Goal: Task Accomplishment & Management: Use online tool/utility

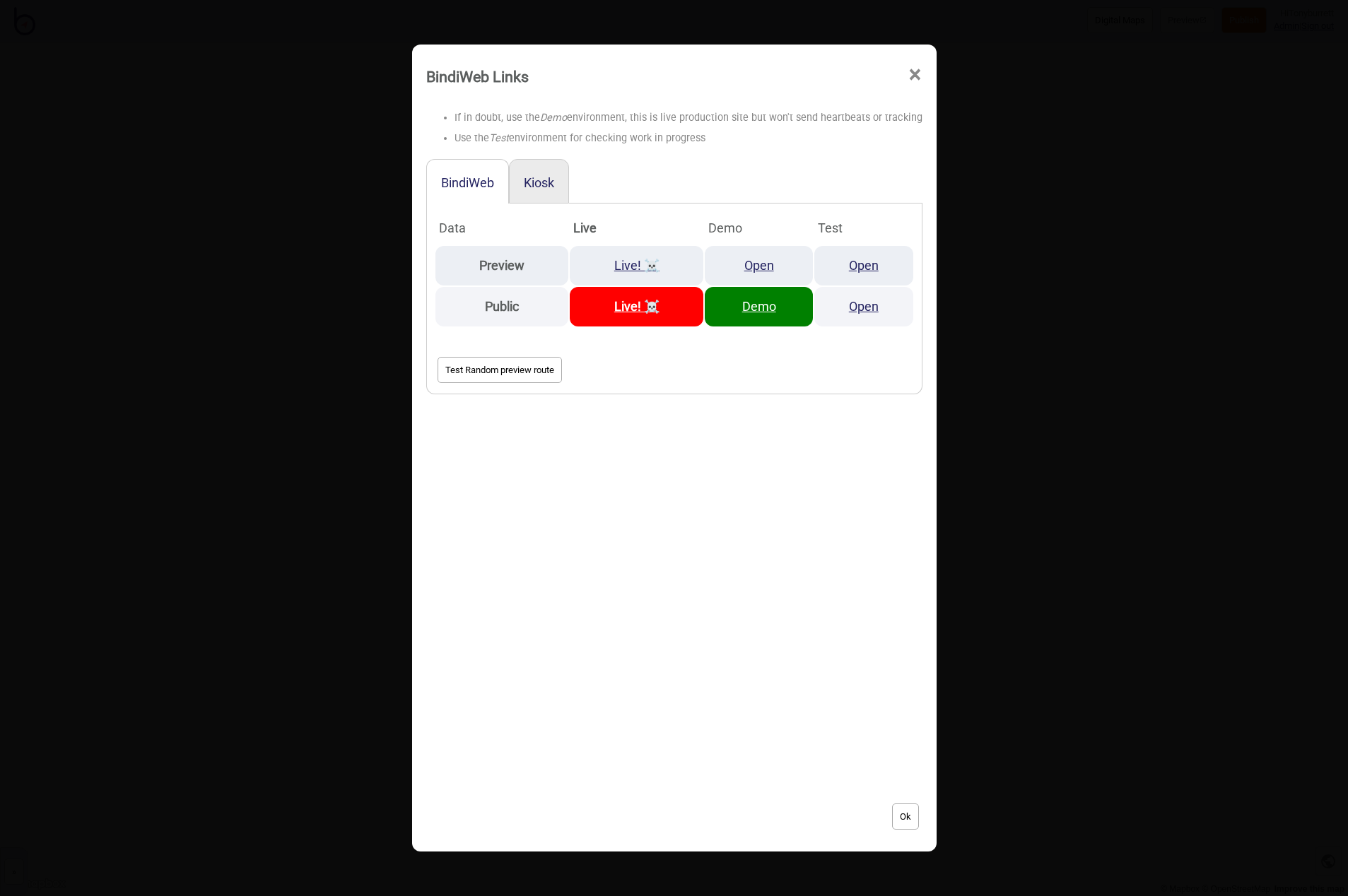
click at [913, 72] on span "×" at bounding box center [915, 74] width 15 height 46
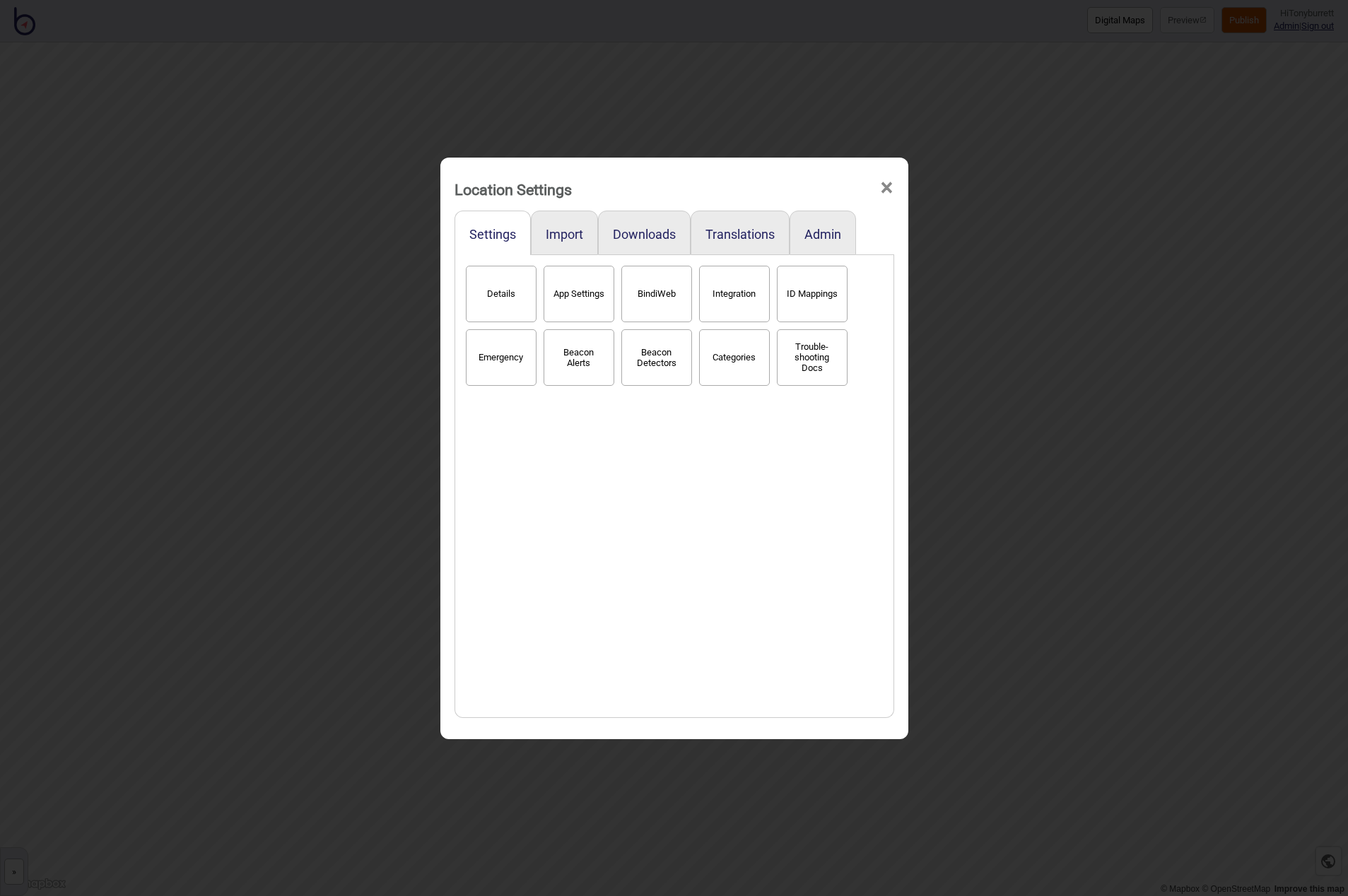
drag, startPoint x: 895, startPoint y: 187, endPoint x: 845, endPoint y: 269, distance: 96.0
click at [895, 188] on div "Location Settings ×" at bounding box center [674, 186] width 454 height 43
click at [884, 200] on span "×" at bounding box center [887, 188] width 15 height 46
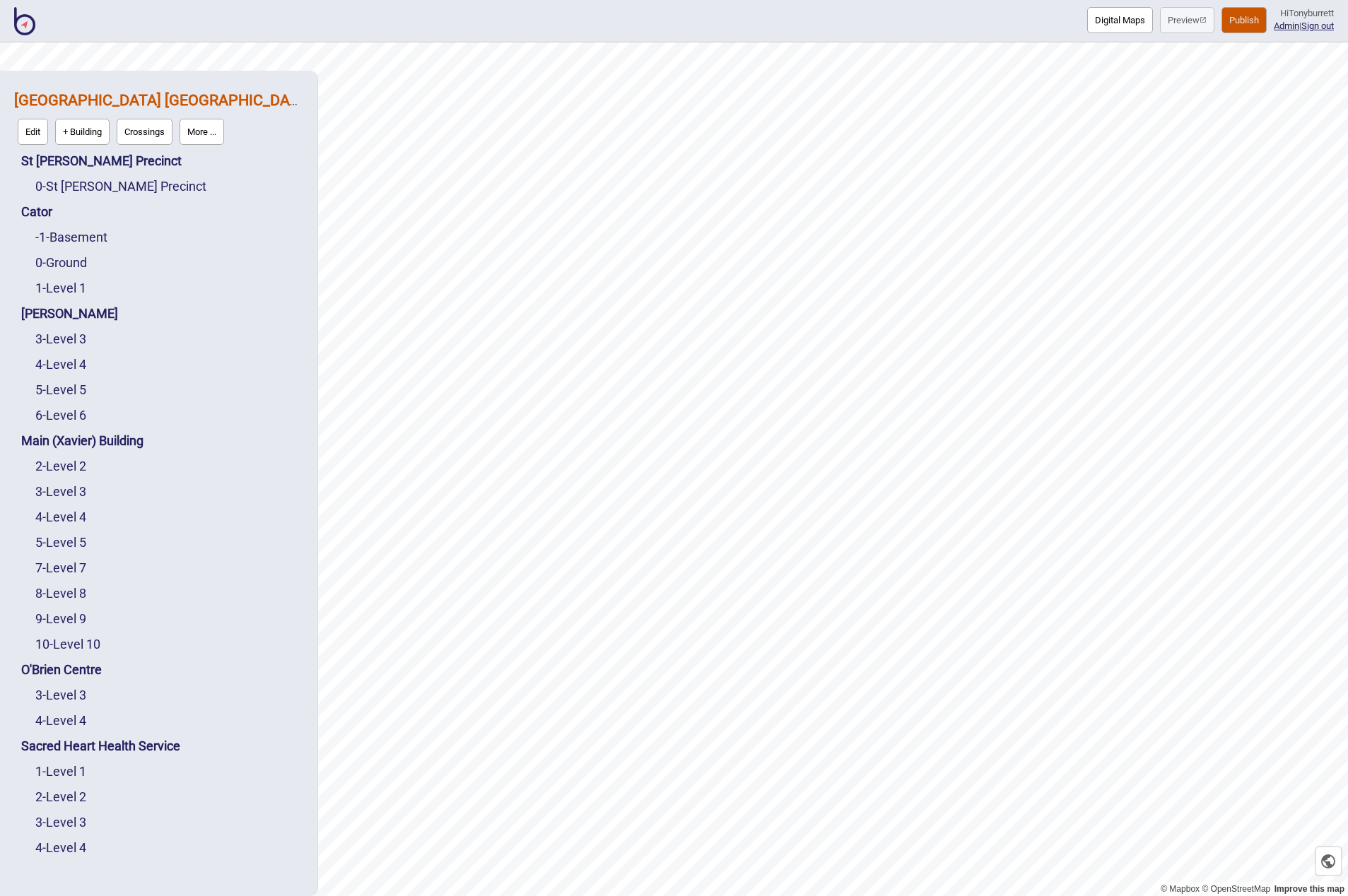
click at [15, 27] on img at bounding box center [24, 21] width 21 height 28
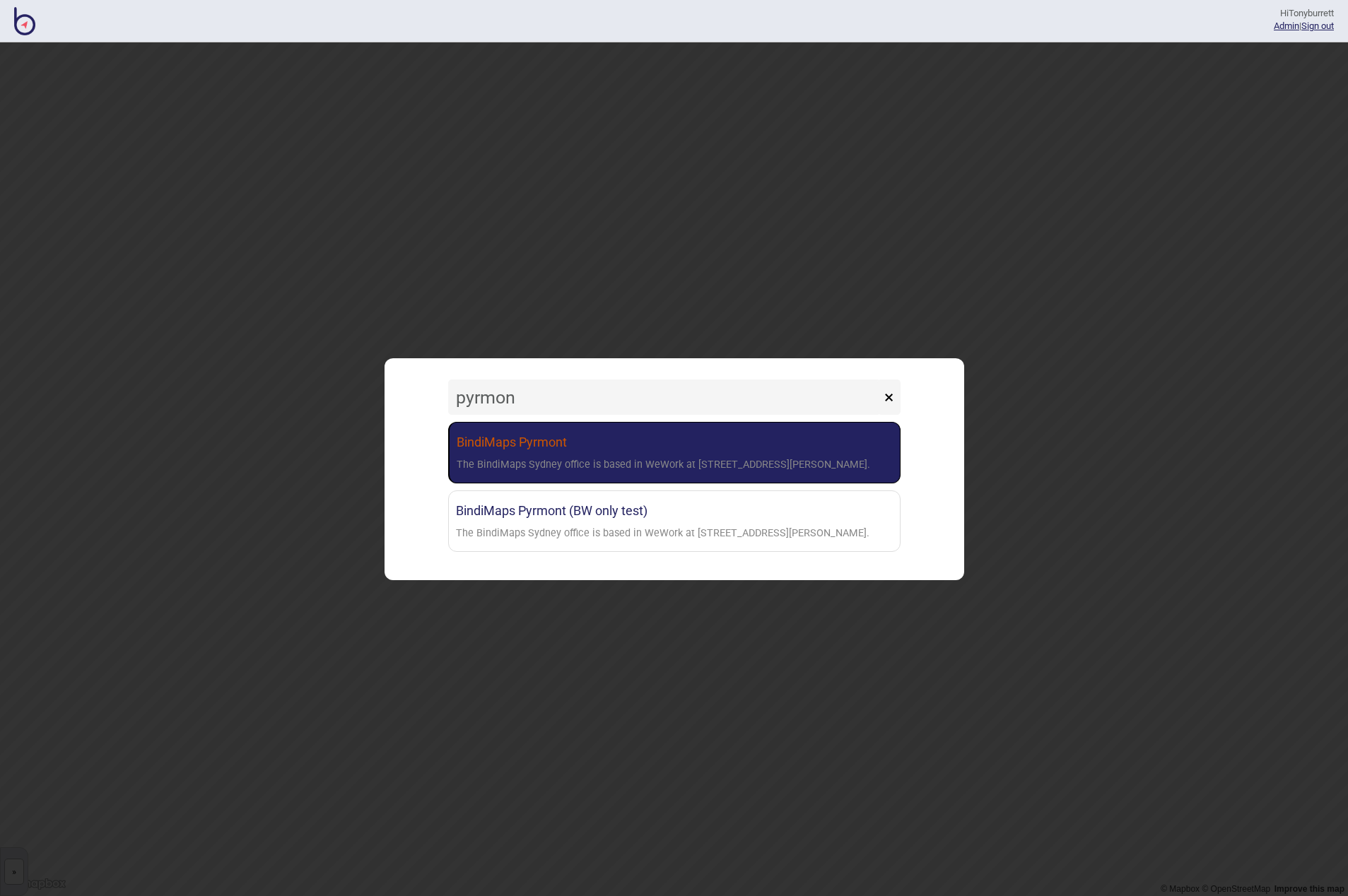
type input "pyrmon"
click at [557, 436] on link "BindiMaps Pyrmont The BindiMaps Sydney office is based in WeWork at [STREET_ADD…" at bounding box center [674, 452] width 453 height 61
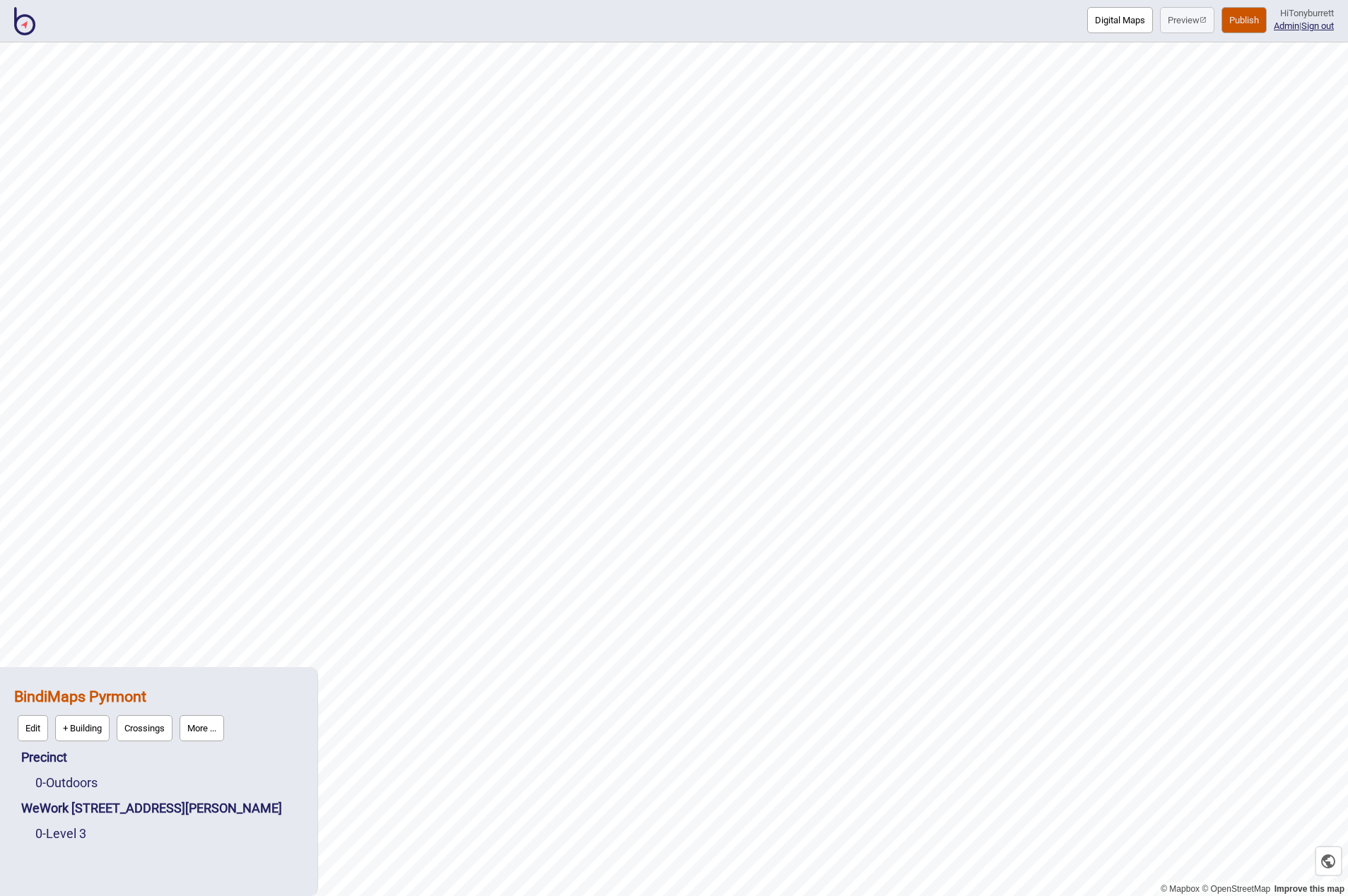
click at [1112, 24] on button "Digital Maps" at bounding box center [1120, 20] width 66 height 26
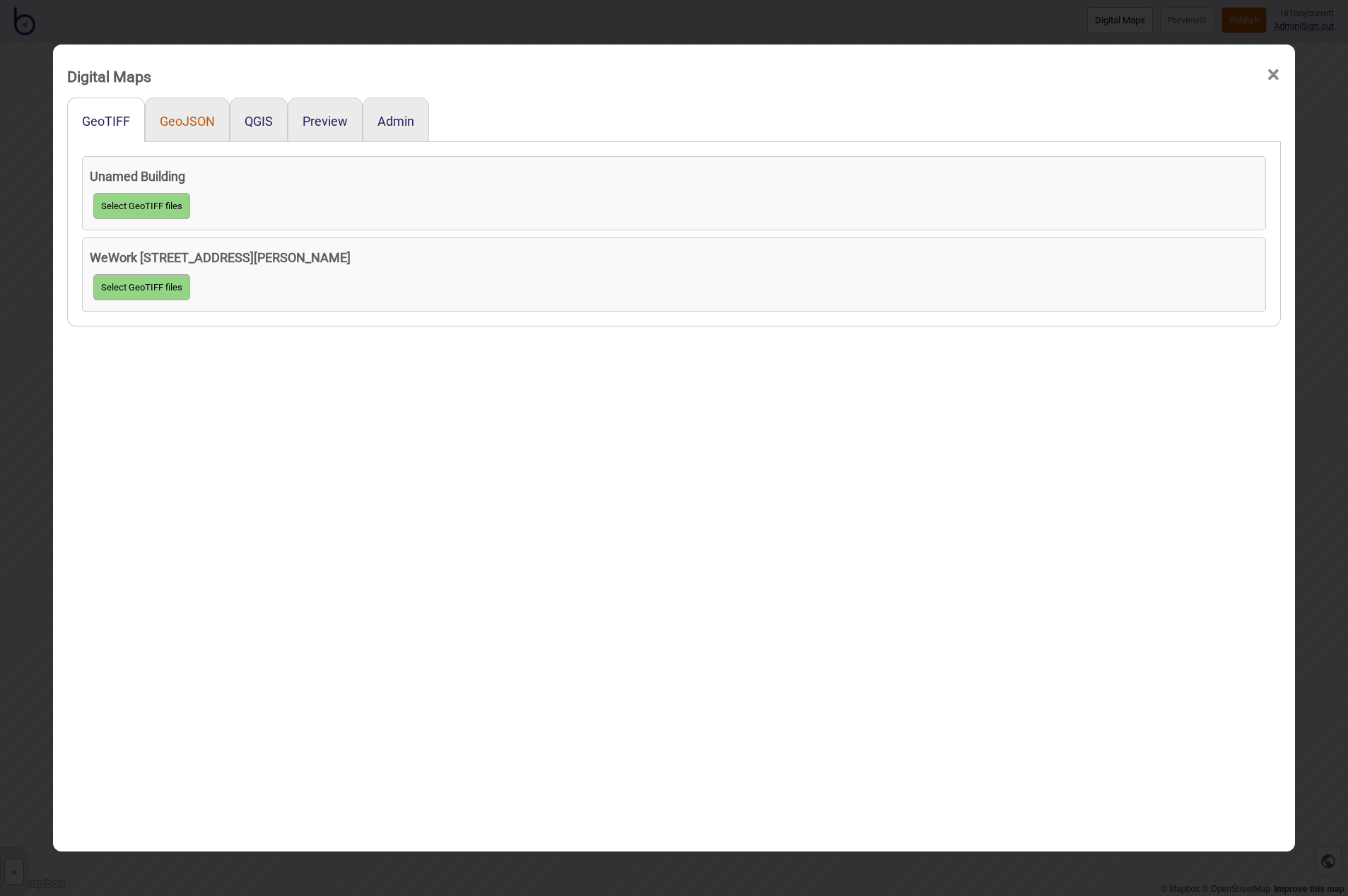
click at [161, 120] on button "GeoJSON" at bounding box center [187, 121] width 55 height 15
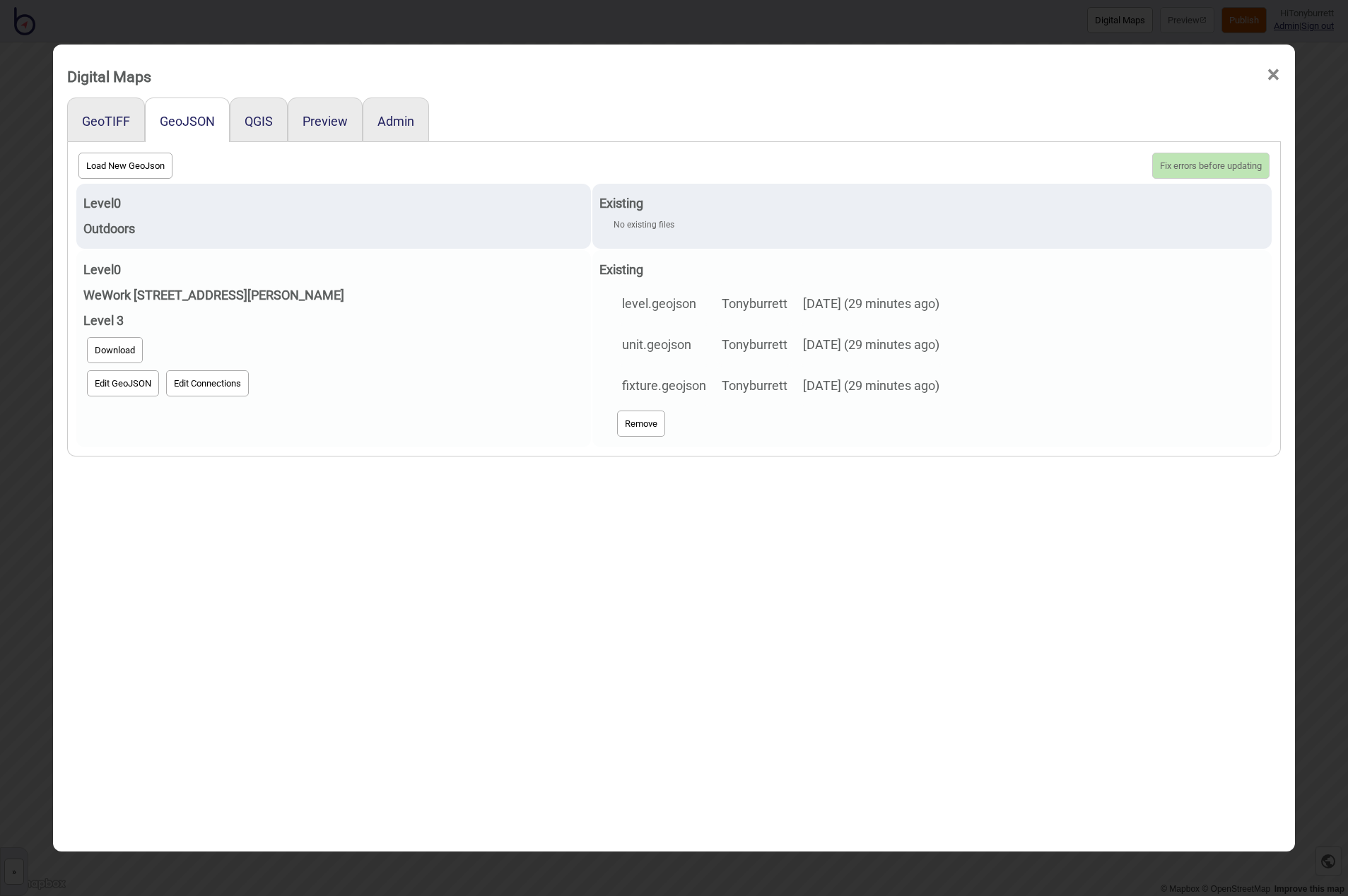
click at [122, 385] on button "Edit GeoJSON" at bounding box center [123, 383] width 73 height 26
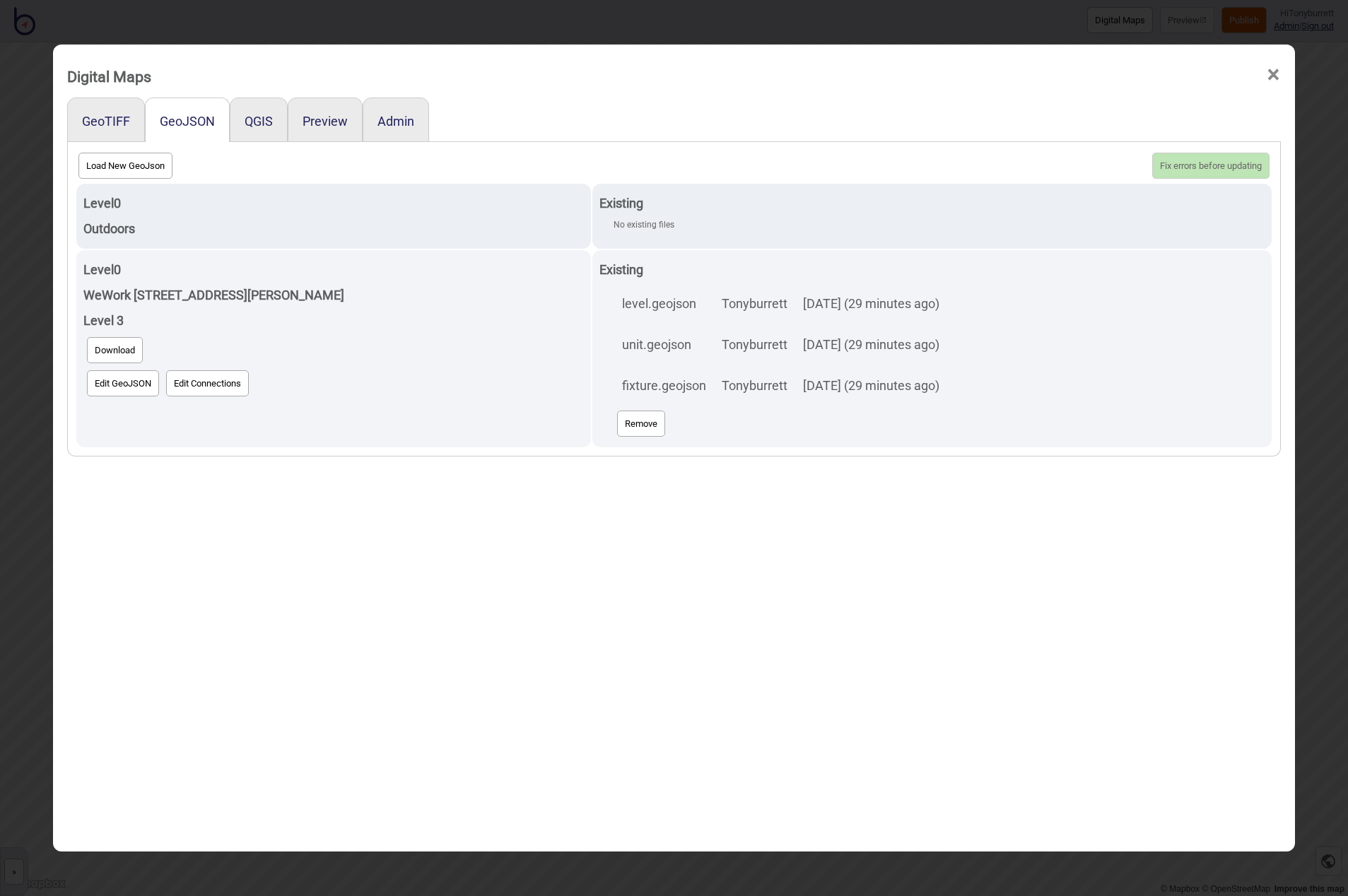
click at [255, 484] on div "GeoTIFF GeoJSON QGIS Preview Admin Load New GeoJson Fix errors before updating …" at bounding box center [674, 501] width 1213 height 807
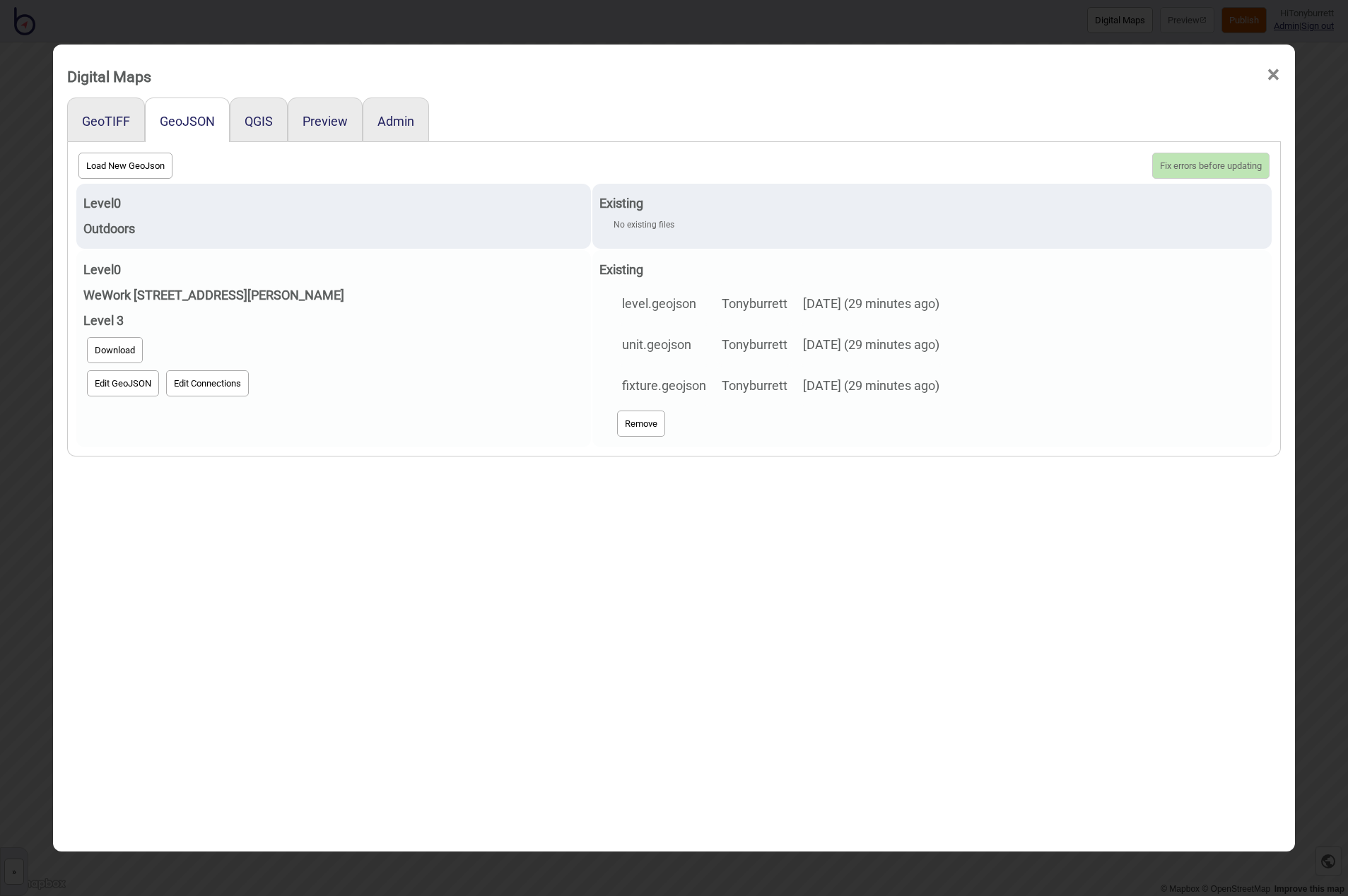
click at [111, 382] on button "Edit GeoJSON" at bounding box center [123, 383] width 73 height 26
